Goal: Transaction & Acquisition: Purchase product/service

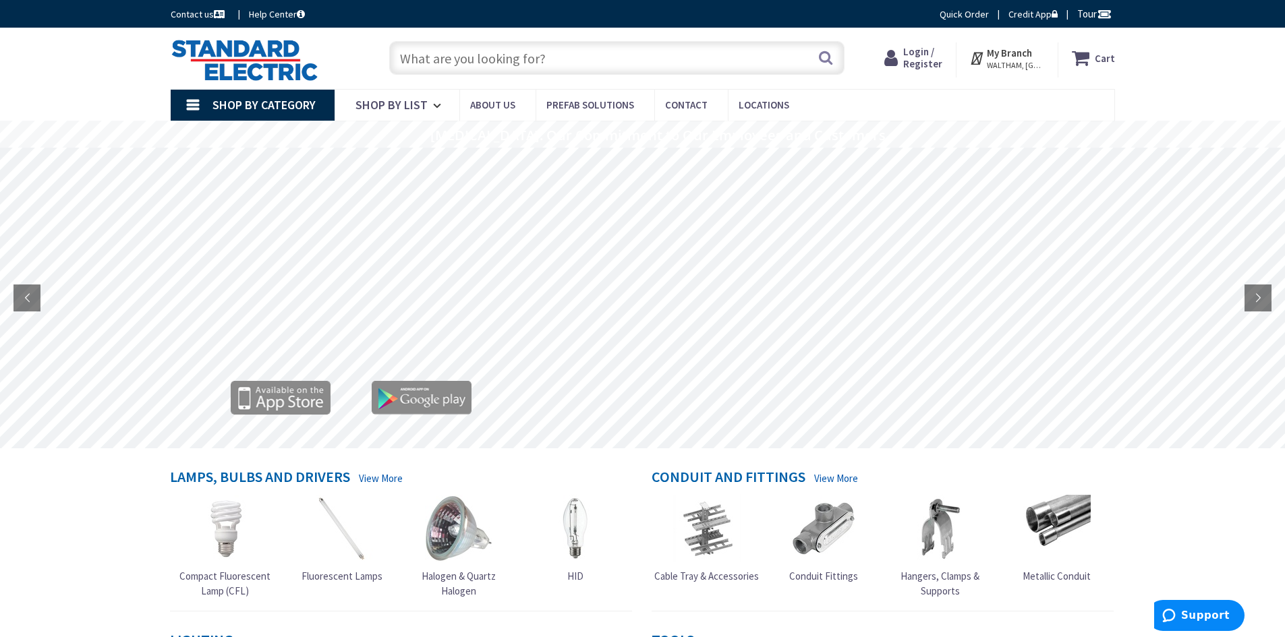
click at [498, 40] on div "Search" at bounding box center [613, 57] width 462 height 43
click at [490, 55] on input "text" at bounding box center [616, 58] width 455 height 34
click at [933, 55] on span "Login / Register" at bounding box center [922, 57] width 39 height 25
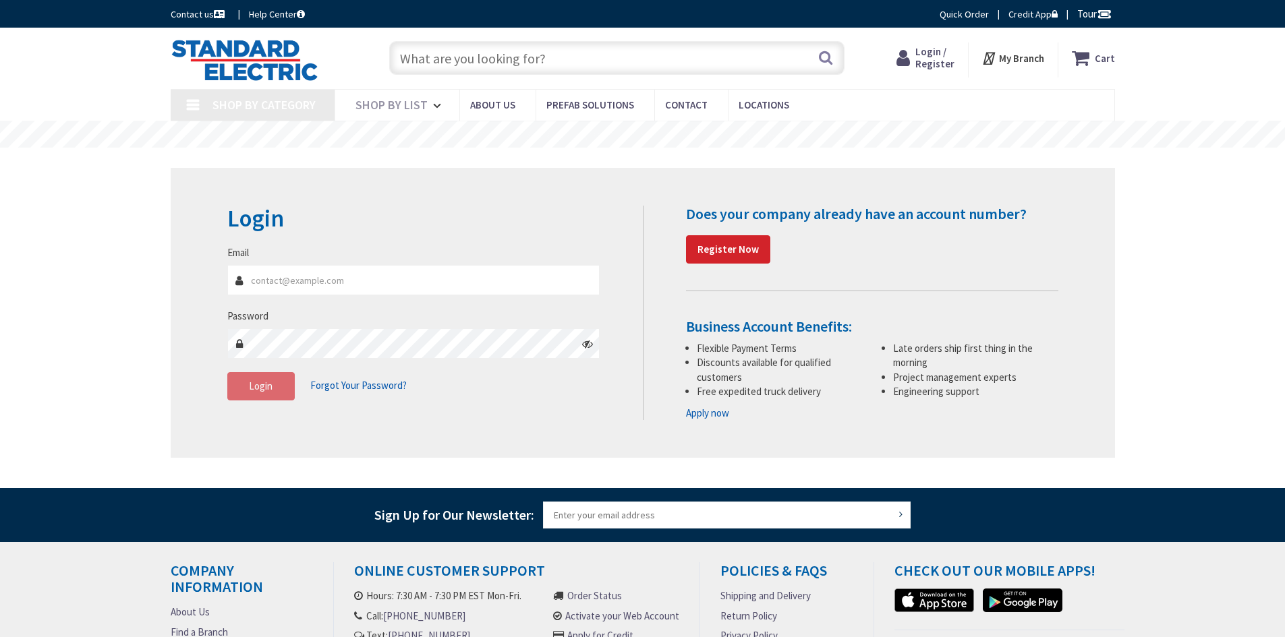
click at [273, 292] on input "Email" at bounding box center [413, 280] width 373 height 30
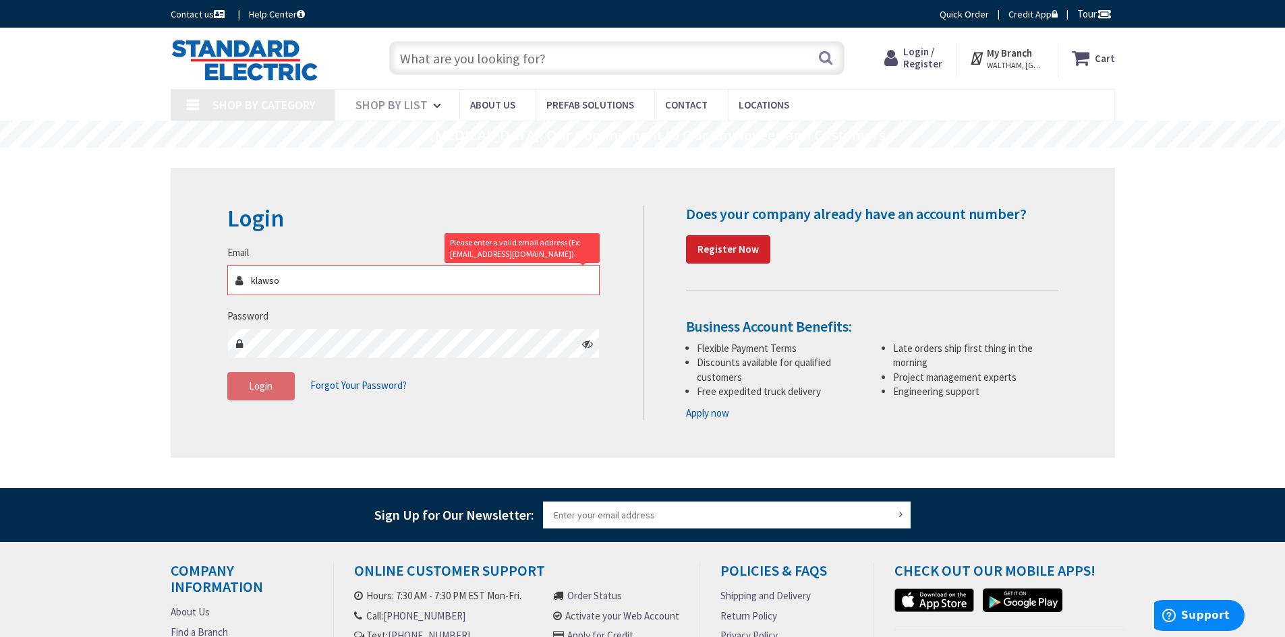
type input "klawson"
type input "[GEOGRAPHIC_DATA], [GEOGRAPHIC_DATA]"
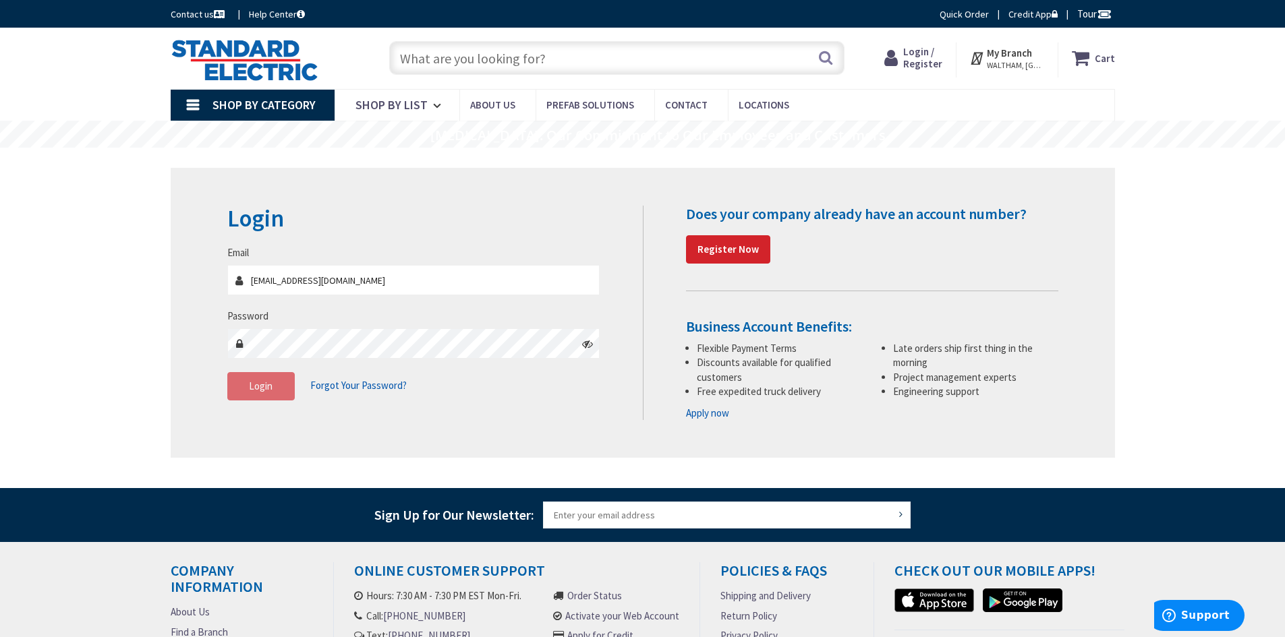
type input "[EMAIL_ADDRESS][DOMAIN_NAME]"
click at [261, 391] on span "Login" at bounding box center [261, 386] width 24 height 13
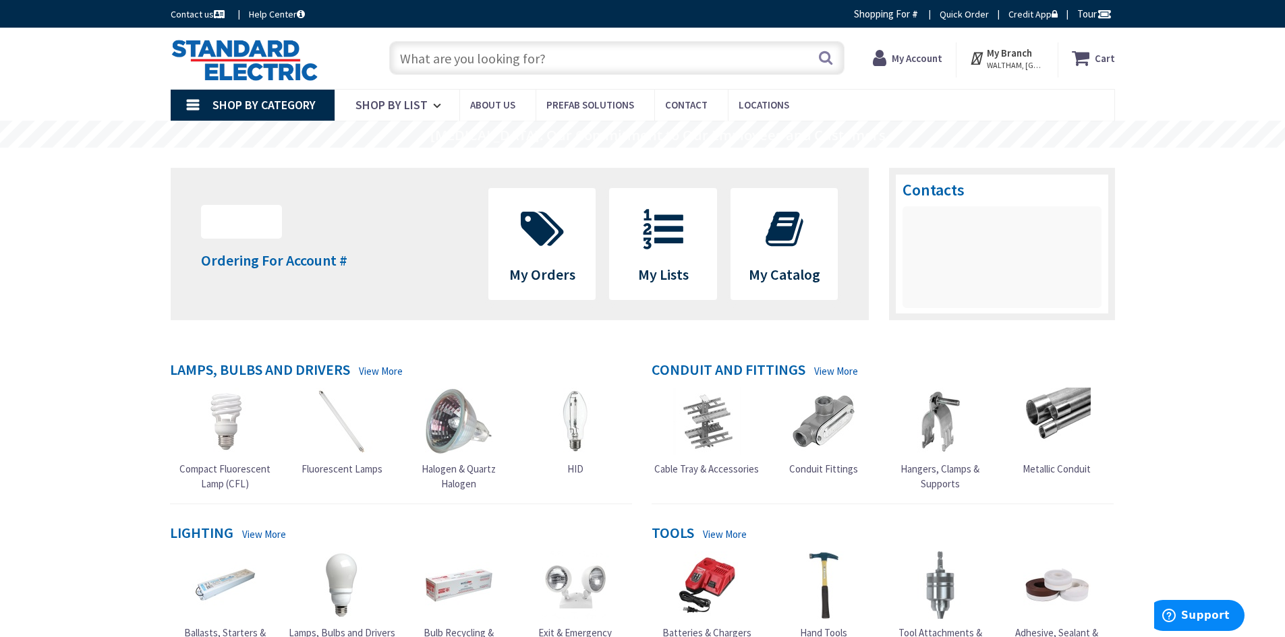
click at [422, 48] on input "text" at bounding box center [616, 58] width 455 height 34
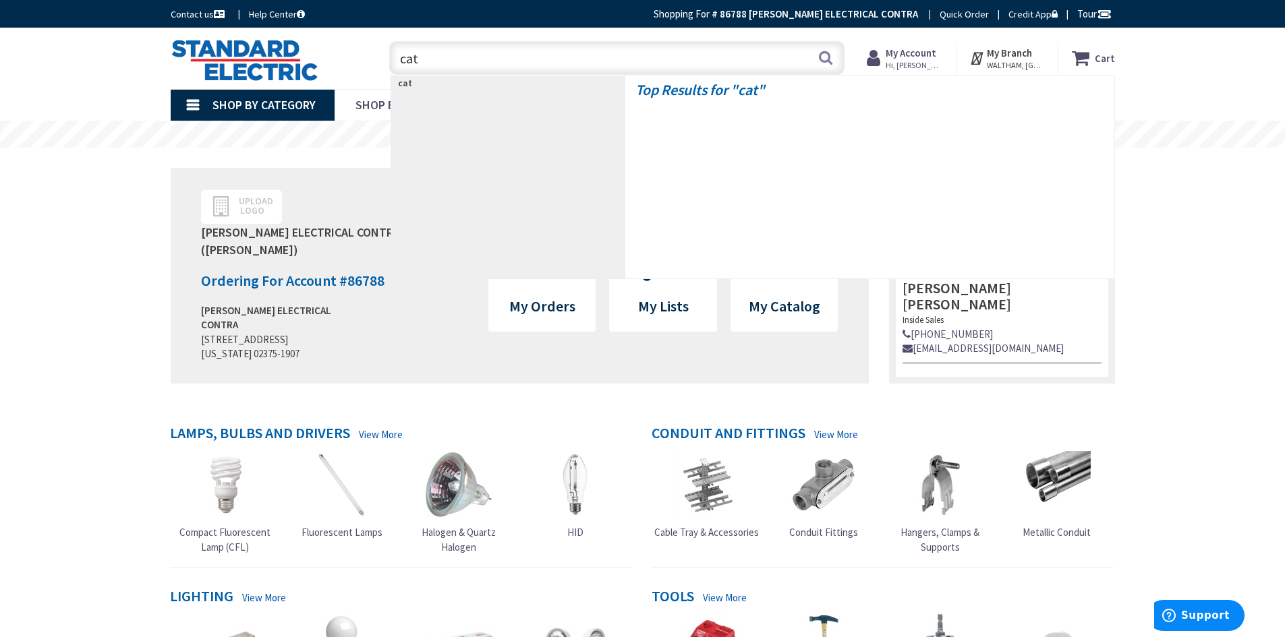
type input "cat5"
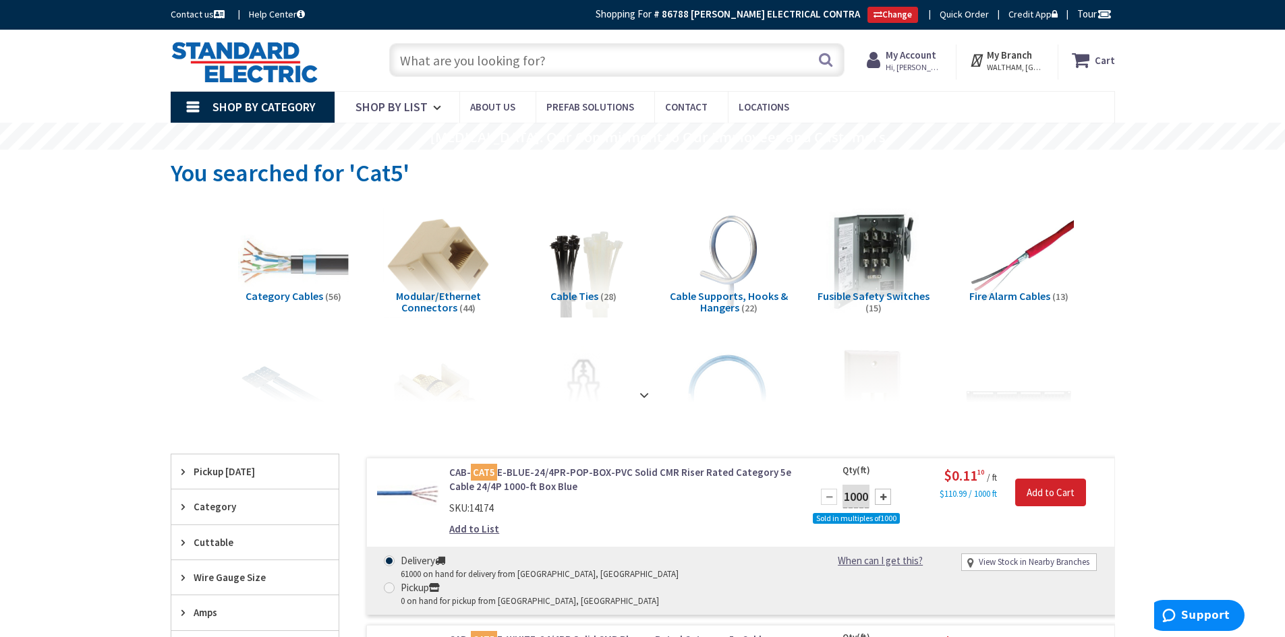
click at [481, 70] on input "text" at bounding box center [616, 60] width 455 height 34
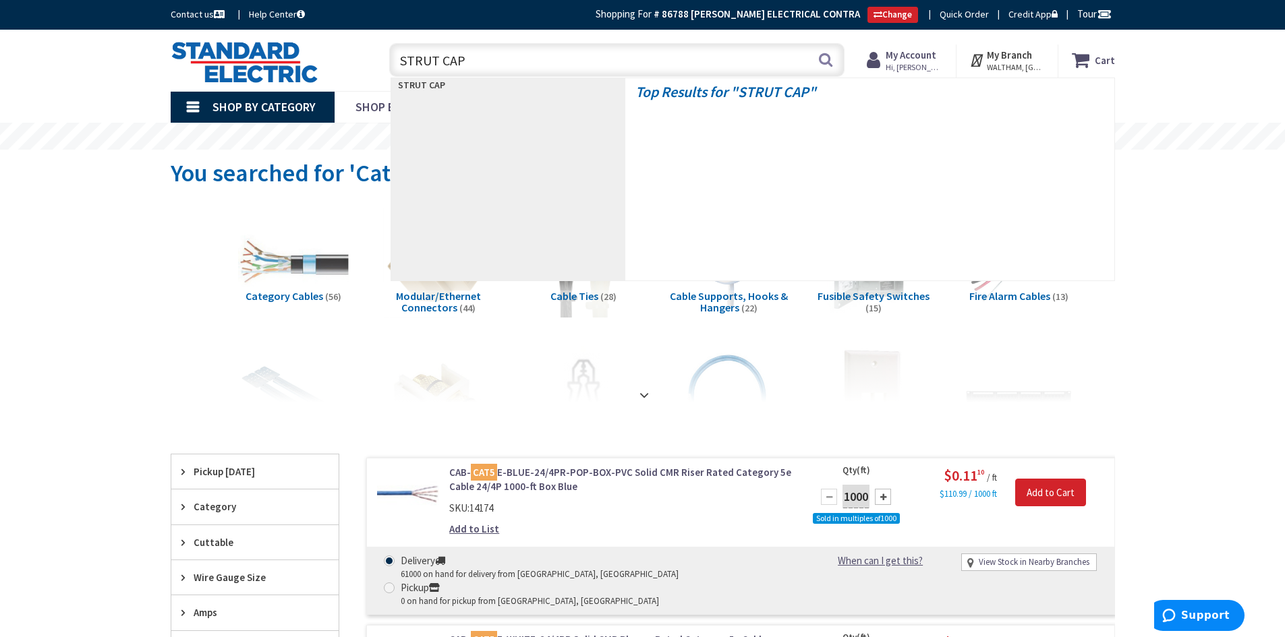
type input "STRUT CAPS"
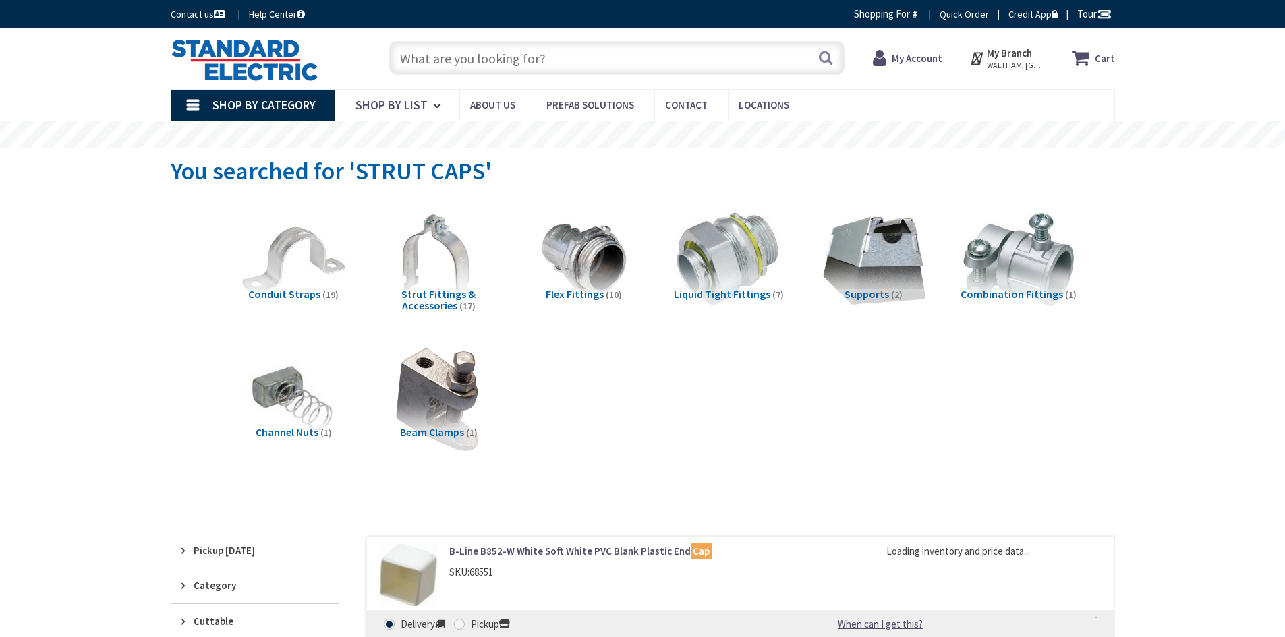
type input "[GEOGRAPHIC_DATA], [GEOGRAPHIC_DATA]"
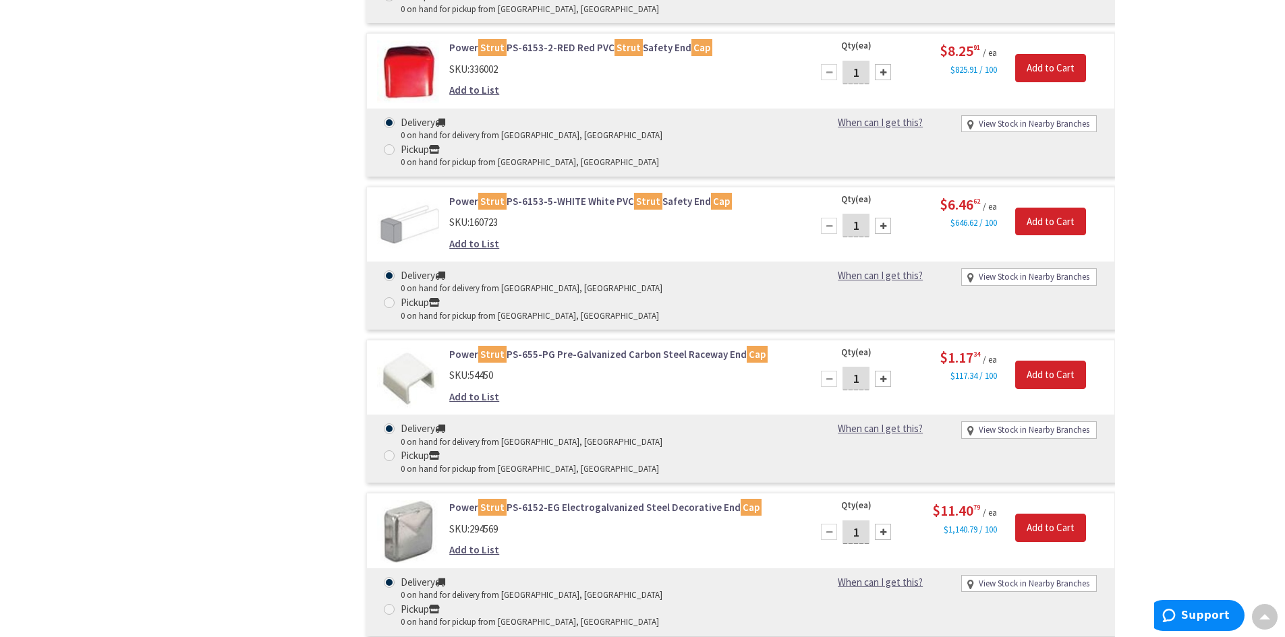
scroll to position [1755, 0]
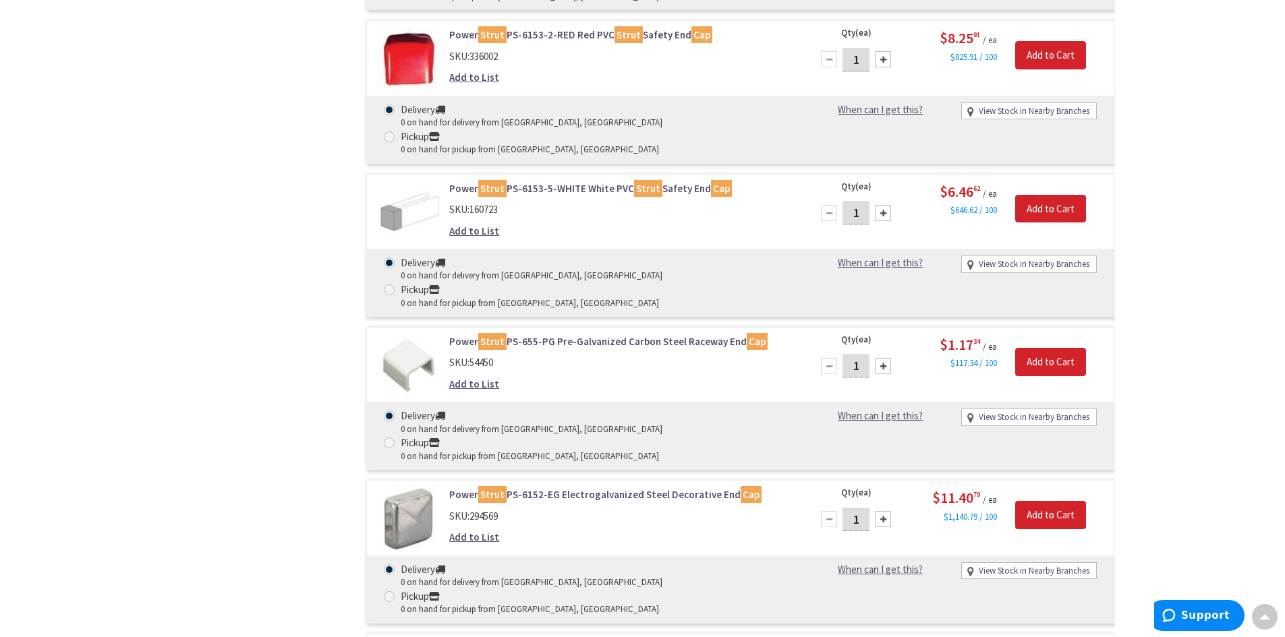
click at [516, 637] on link "B-Line B822A-W White PVC End Cap" at bounding box center [620, 648] width 343 height 14
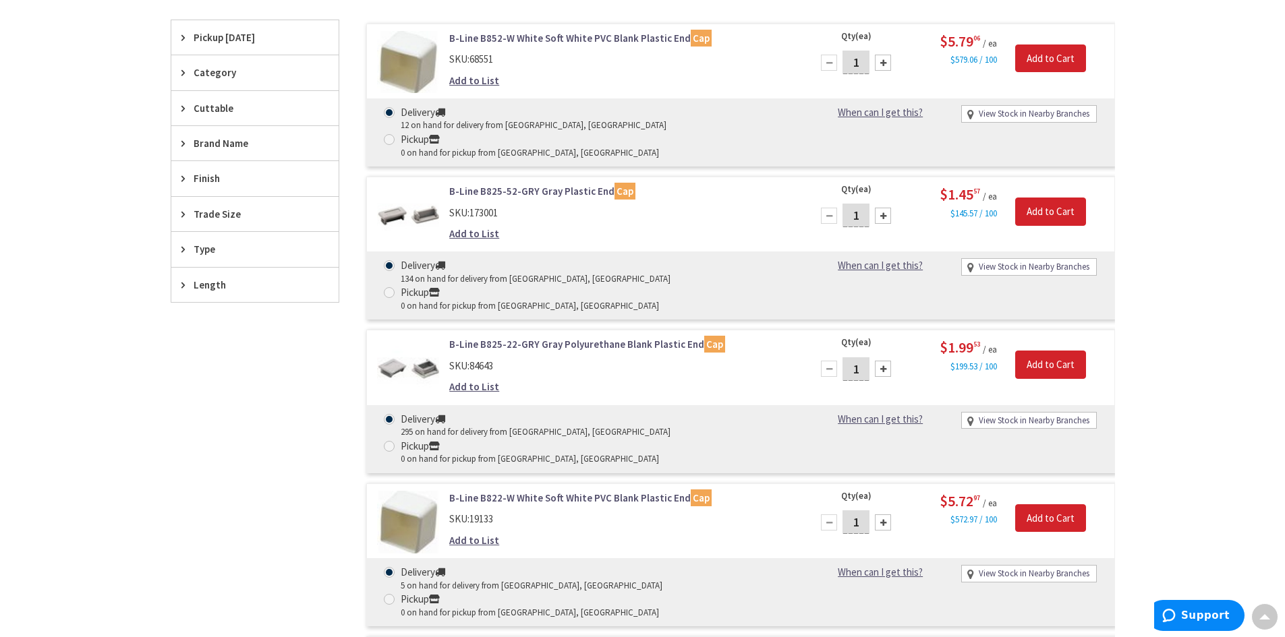
scroll to position [515, 0]
